Goal: Task Accomplishment & Management: Use online tool/utility

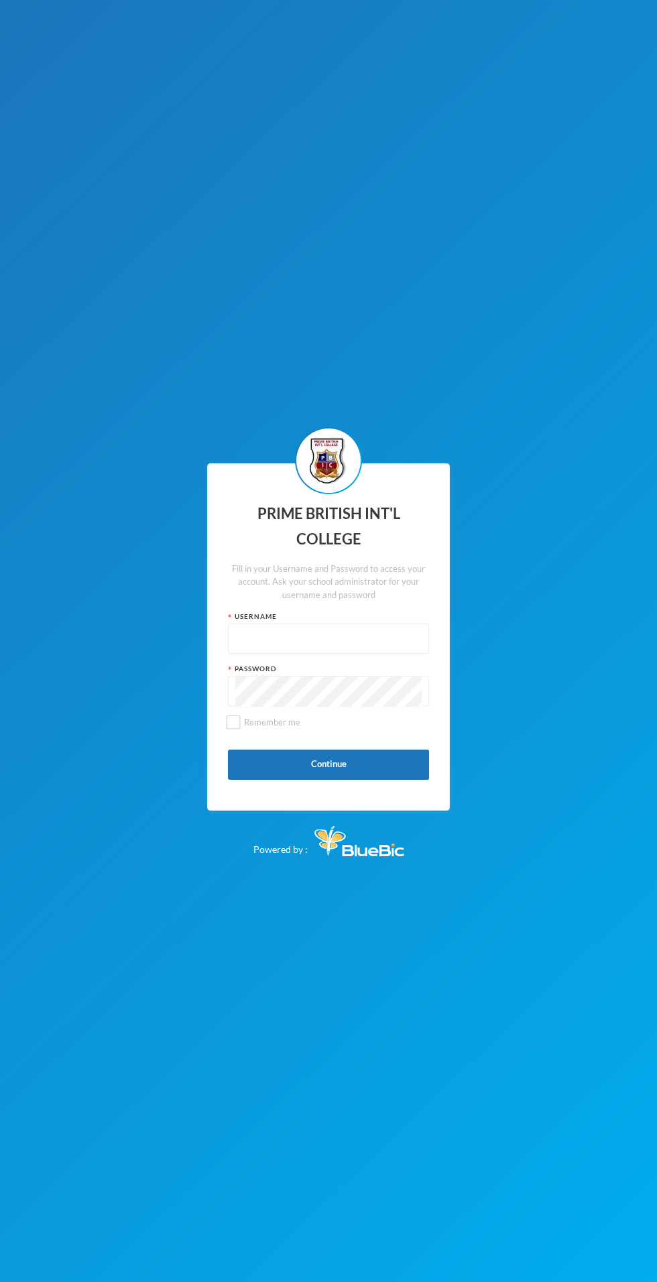
click at [379, 655] on input "text" at bounding box center [328, 639] width 186 height 30
type input "pbics008"
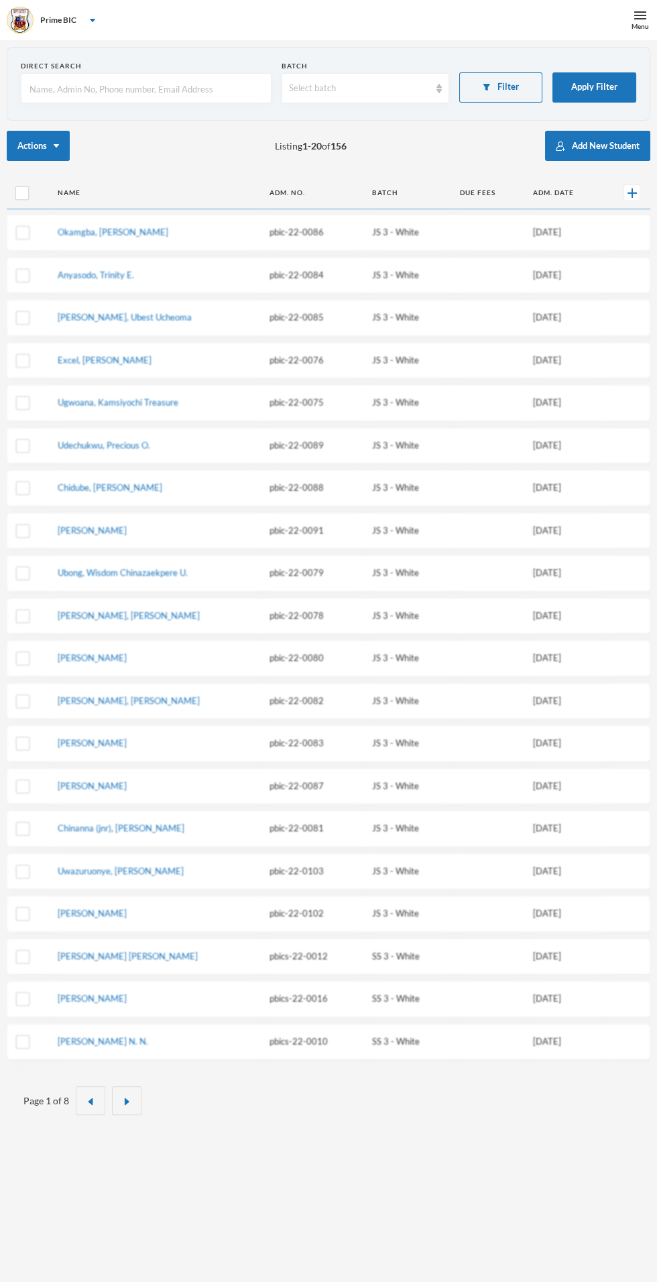
click at [640, 15] on img at bounding box center [640, 15] width 12 height 12
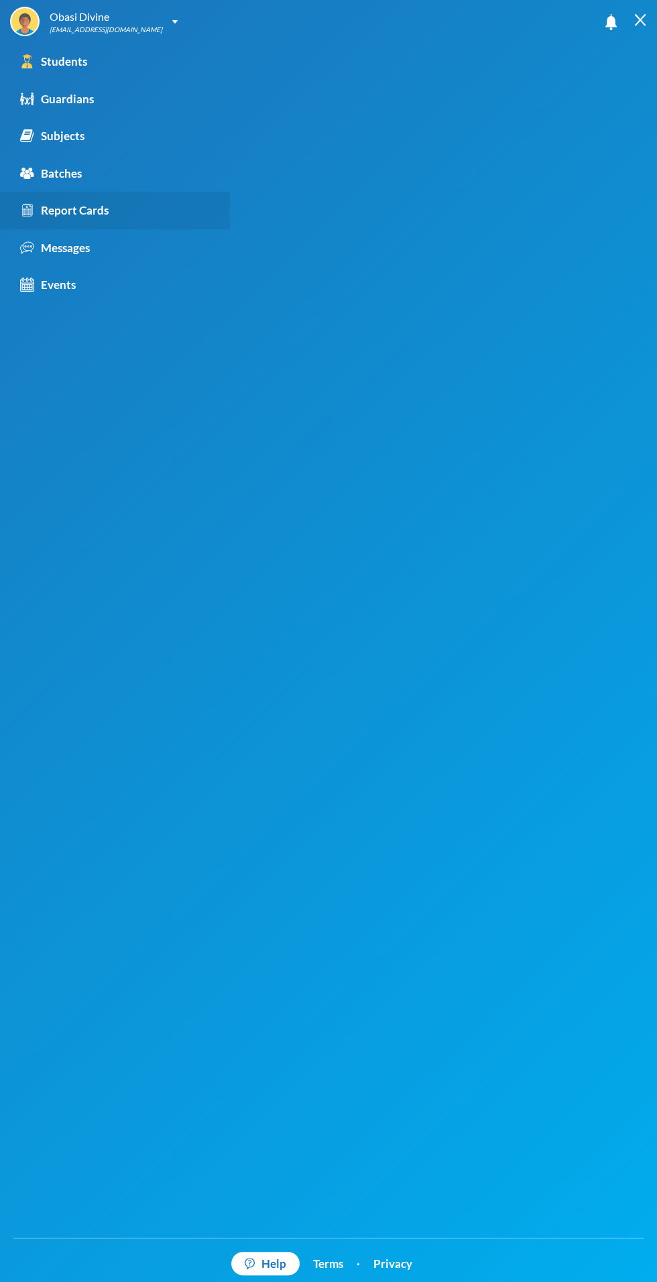
click at [101, 209] on div "Report Cards" at bounding box center [64, 210] width 89 height 17
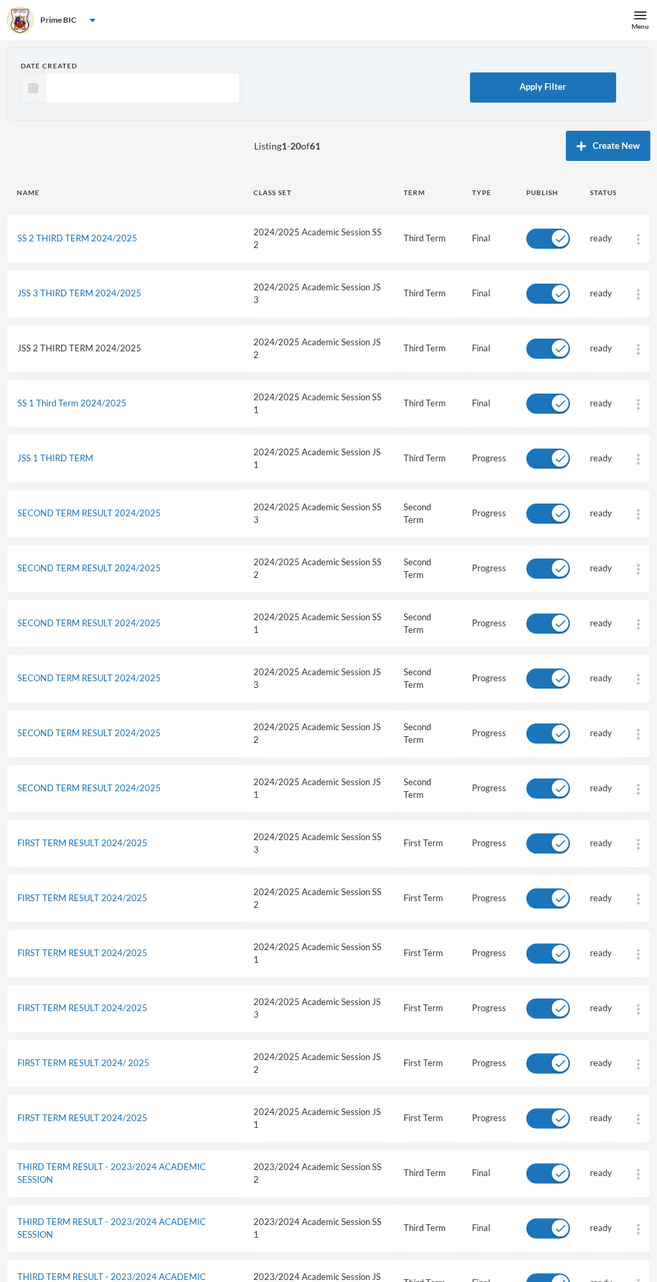
click at [119, 347] on link "JSS 2 THIRD TERM 2024/2025" at bounding box center [79, 348] width 124 height 11
click at [120, 347] on link "JSS 2 THIRD TERM 2024/2025" at bounding box center [79, 348] width 124 height 11
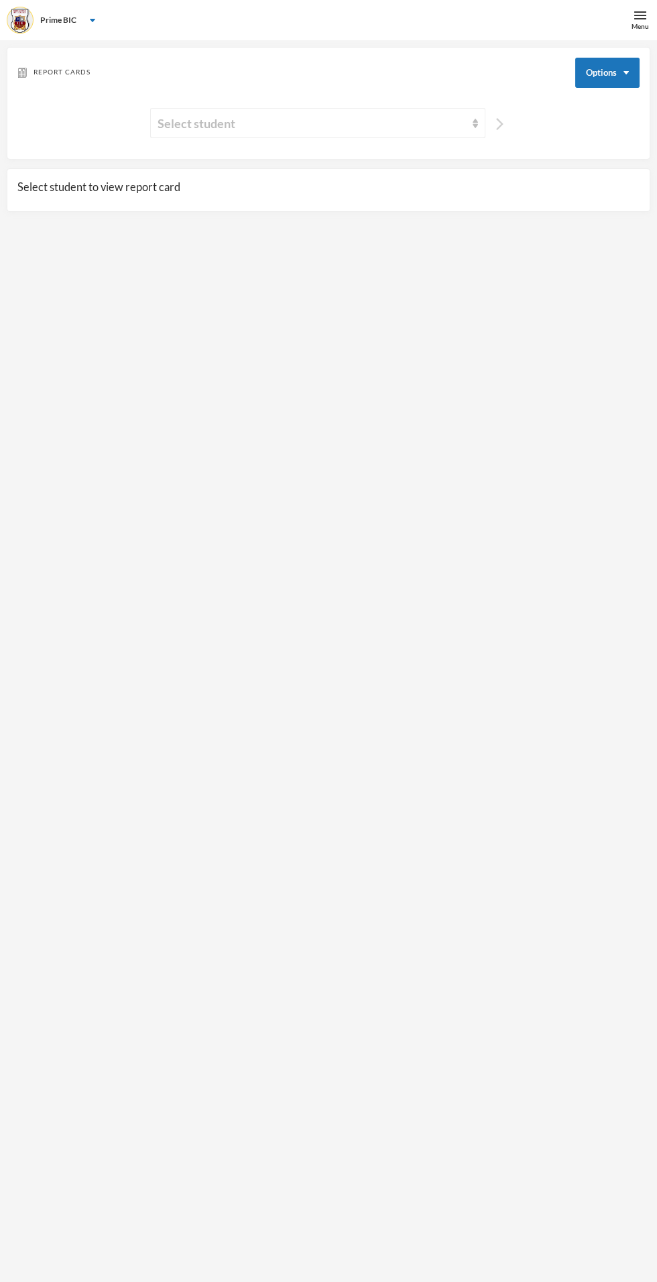
click at [499, 123] on img "button" at bounding box center [499, 124] width 7 height 12
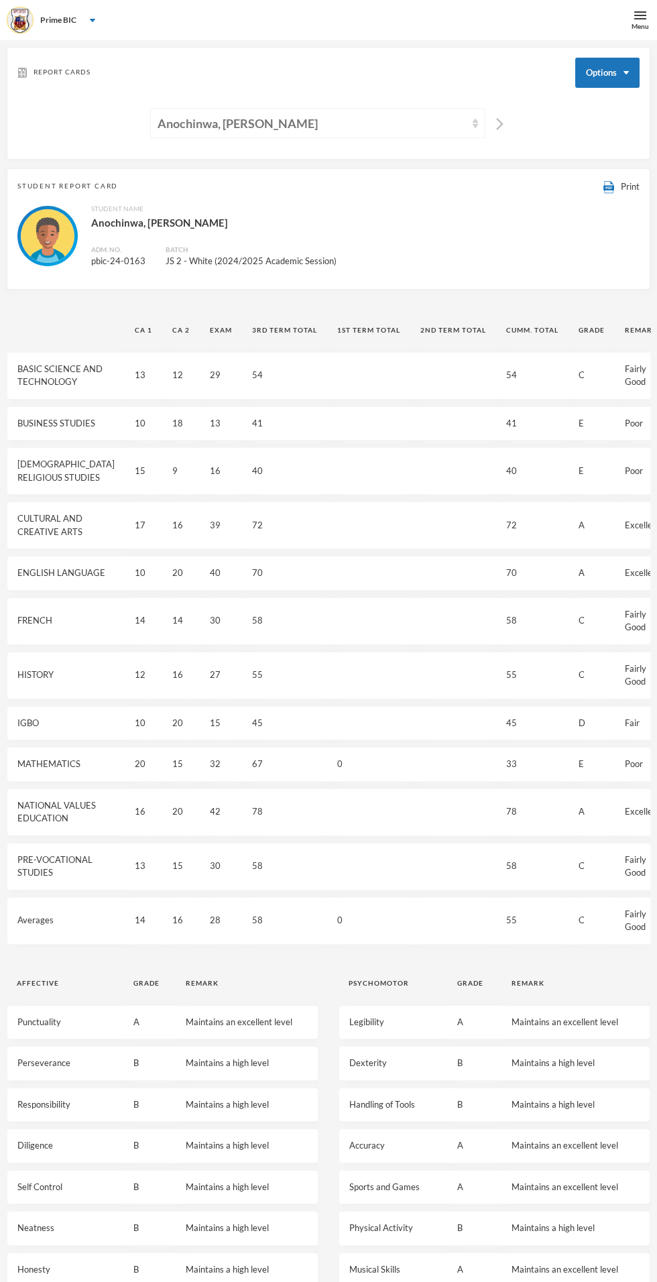
click at [451, 108] on div "Anochinwa, [PERSON_NAME]" at bounding box center [317, 123] width 335 height 30
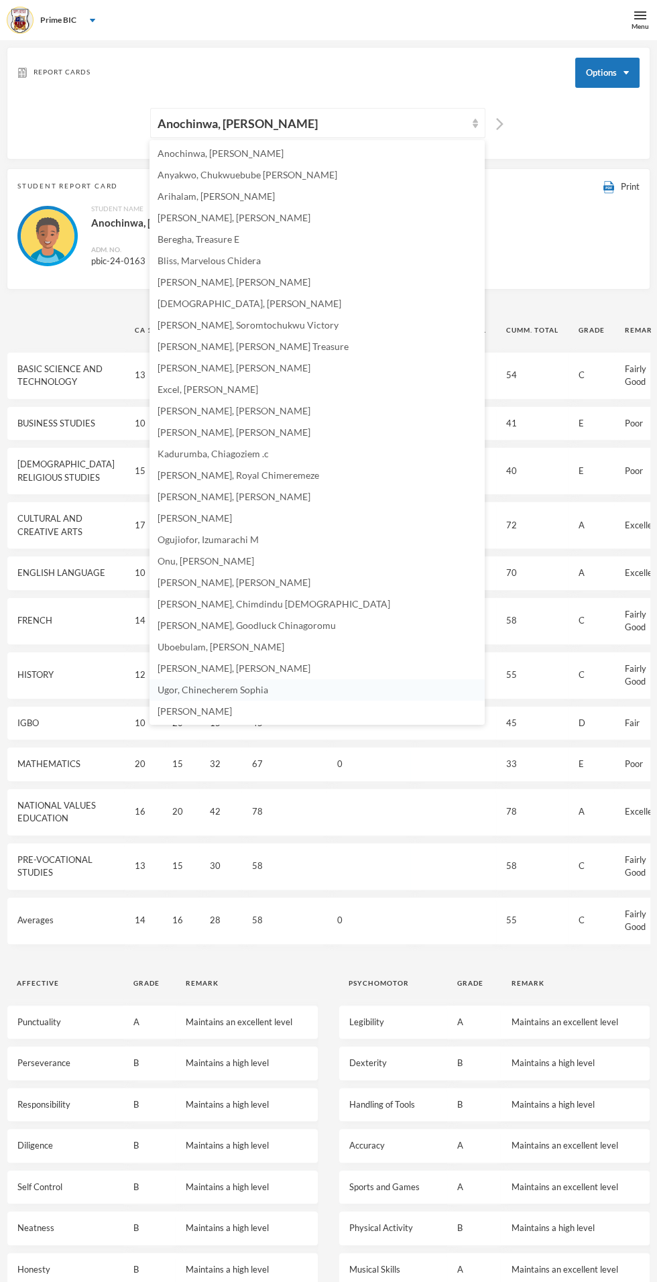
click at [320, 695] on li "Ugor, Chinecherem Sophia" at bounding box center [317, 689] width 335 height 21
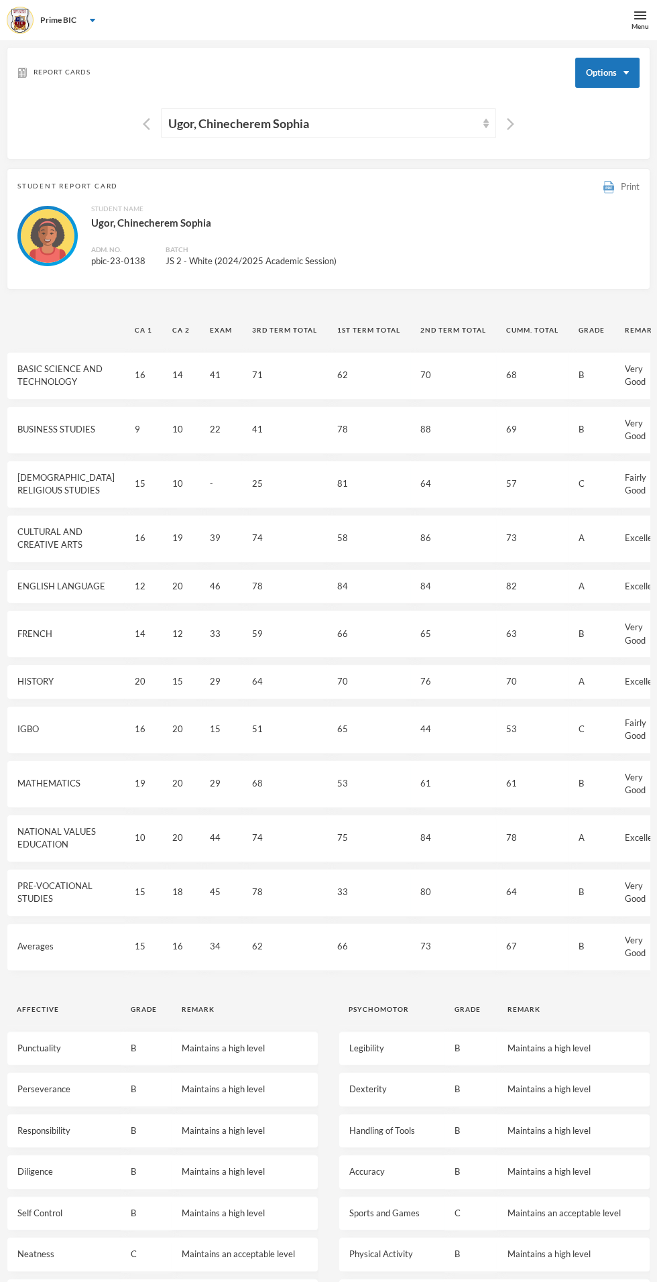
click at [619, 183] on div "Print" at bounding box center [622, 186] width 36 height 15
